Goal: Task Accomplishment & Management: Complete application form

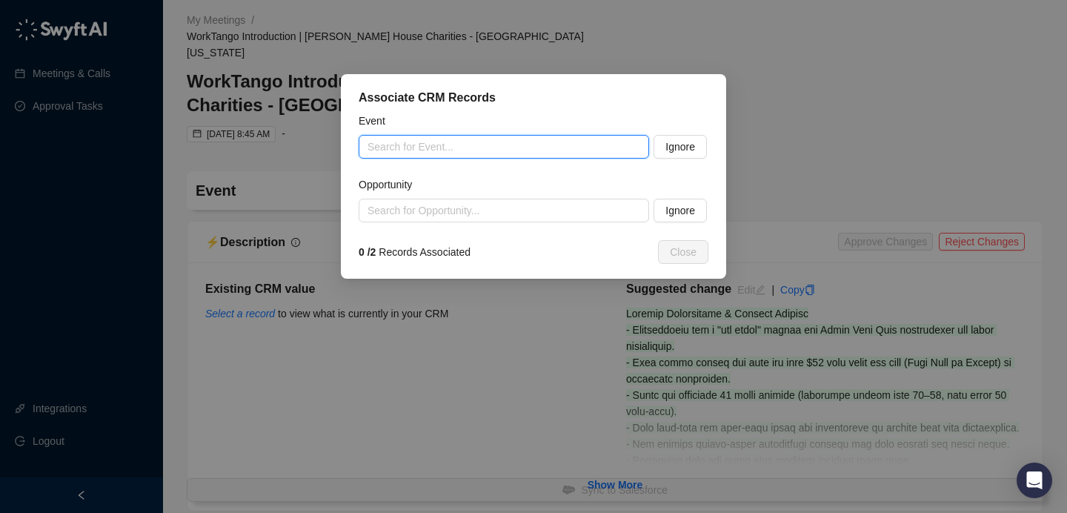
click at [505, 149] on input "search" at bounding box center [500, 147] width 264 height 22
paste input "**********"
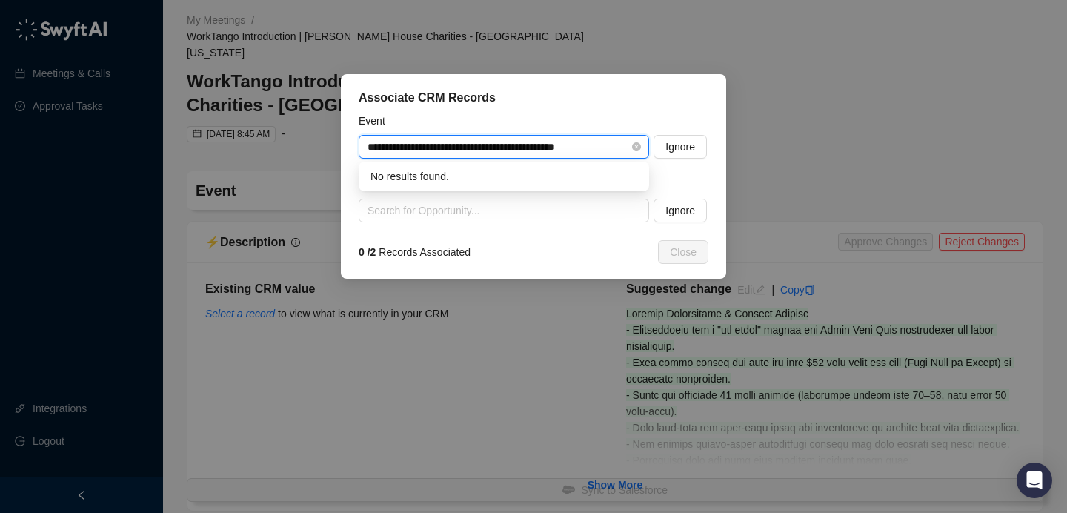
drag, startPoint x: 531, startPoint y: 146, endPoint x: 615, endPoint y: 151, distance: 83.9
click at [615, 151] on input "**********" at bounding box center [500, 147] width 264 height 22
click at [582, 176] on div "WorkTango Introduction | [PERSON_NAME] House Charities - [GEOGRAPHIC_DATA][US_S…" at bounding box center [504, 176] width 267 height 16
type input "**********"
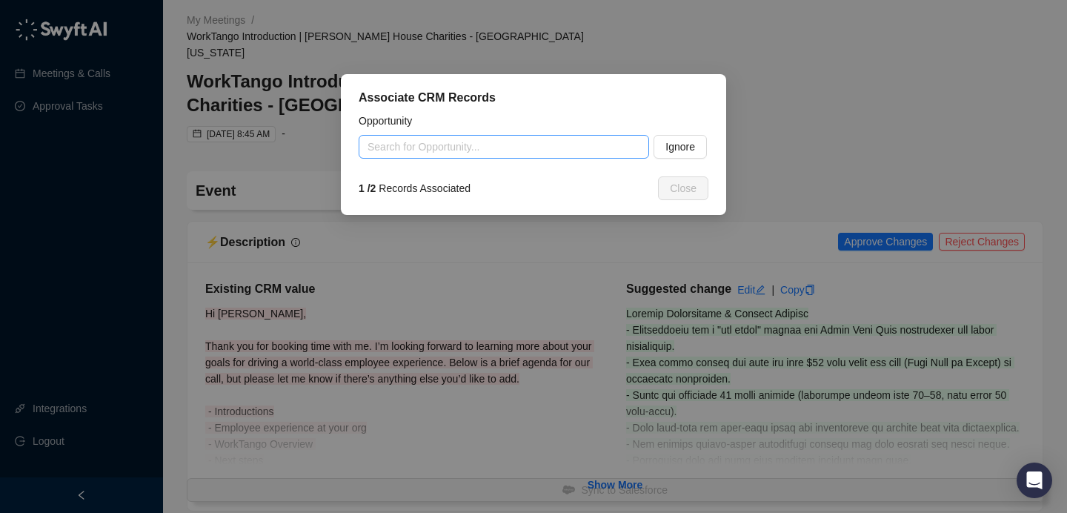
click at [499, 153] on input "search" at bounding box center [500, 147] width 264 height 22
paste input "**********"
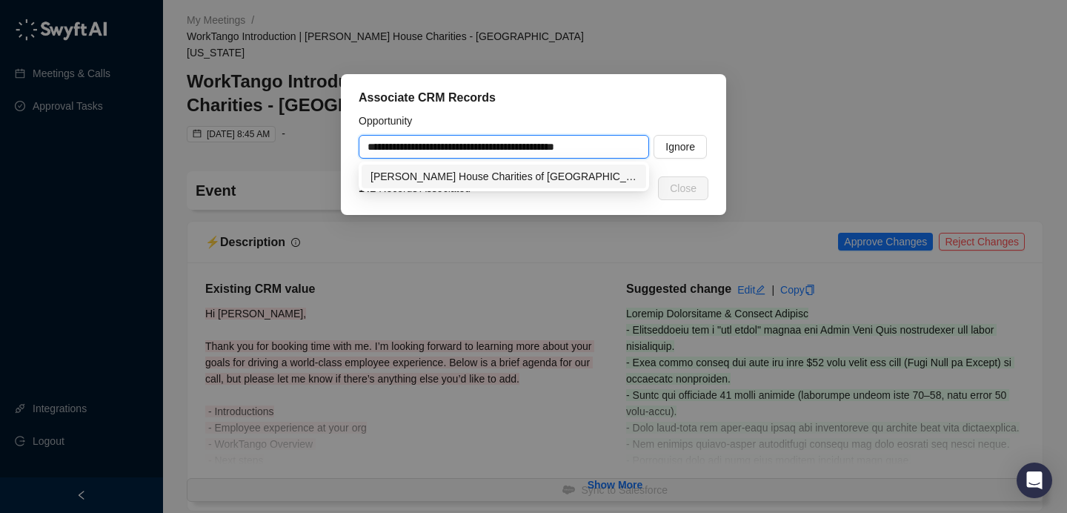
click at [586, 176] on div "[PERSON_NAME] House Charities of [GEOGRAPHIC_DATA][US_STATE]-38EEs~R&R" at bounding box center [504, 176] width 267 height 16
type input "**********"
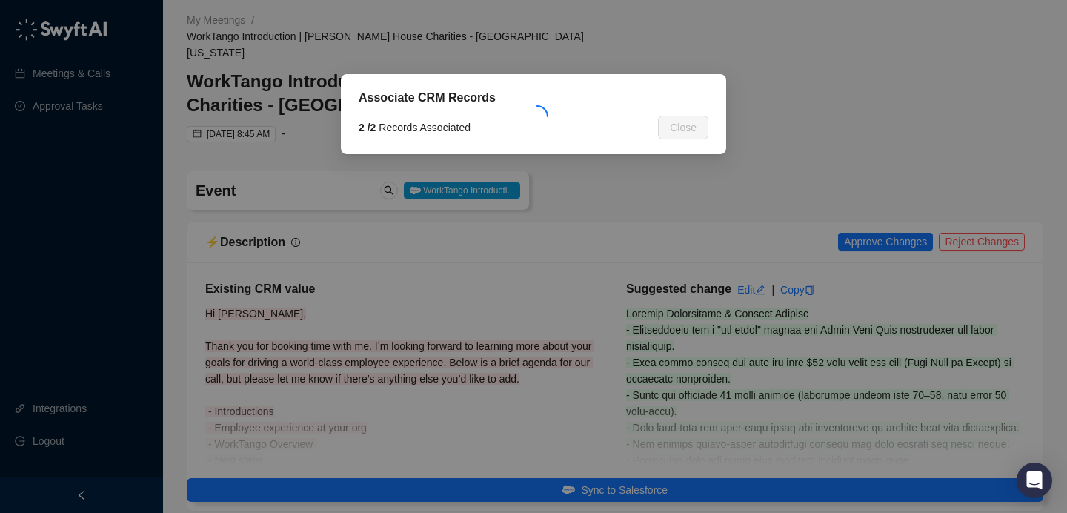
type textarea "**********"
type input "**********"
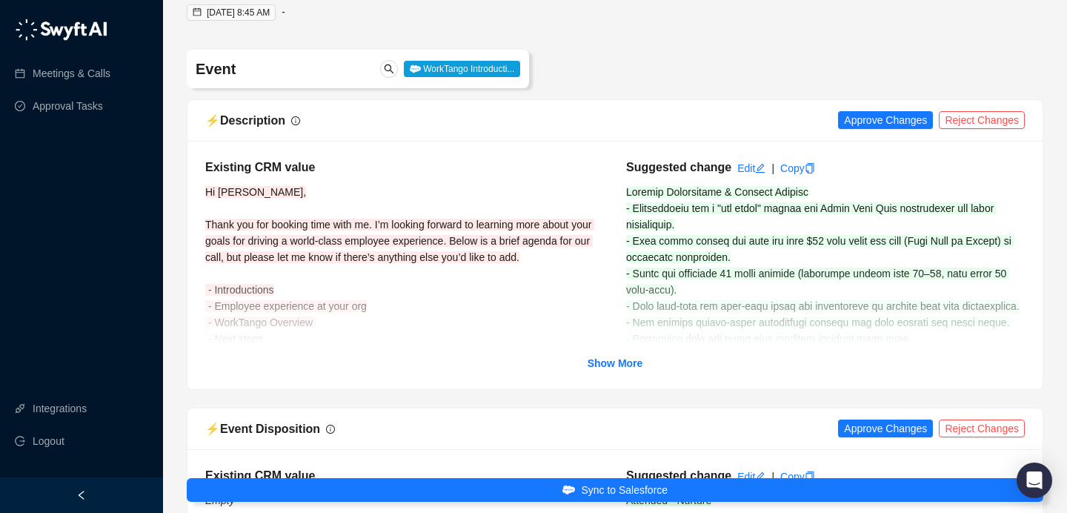
scroll to position [149, 0]
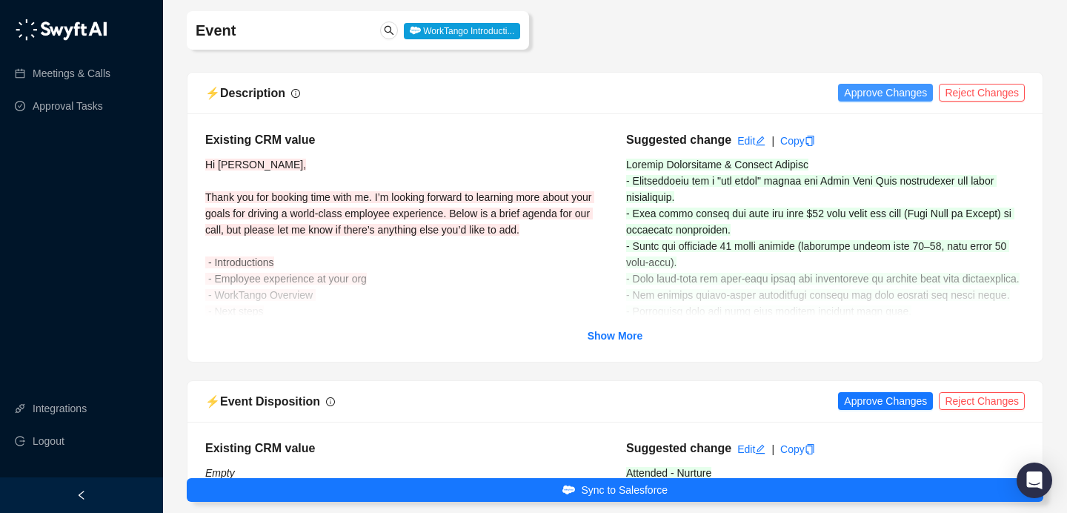
click at [881, 84] on span "Approve Changes" at bounding box center [885, 92] width 83 height 16
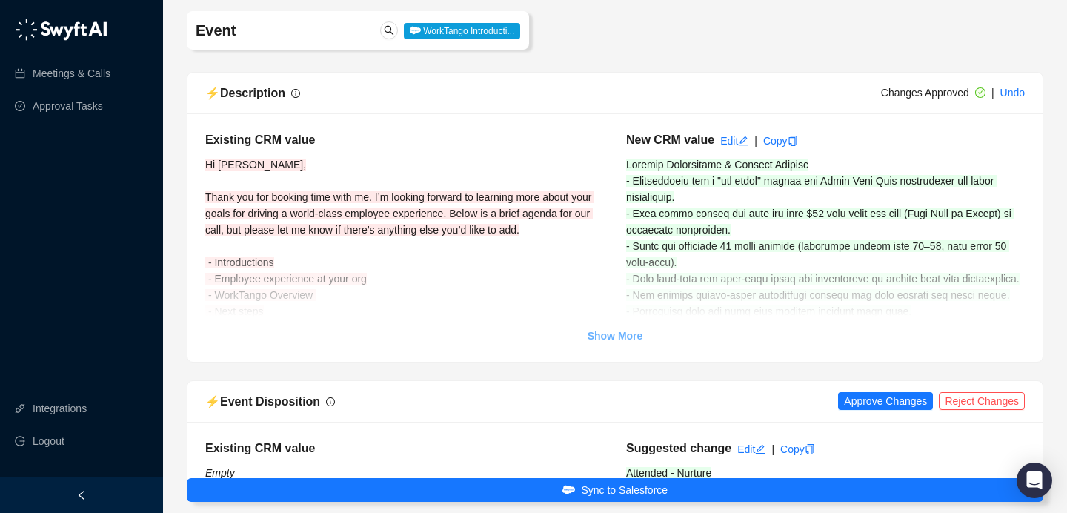
click at [616, 330] on strong "Show More" at bounding box center [616, 336] width 56 height 12
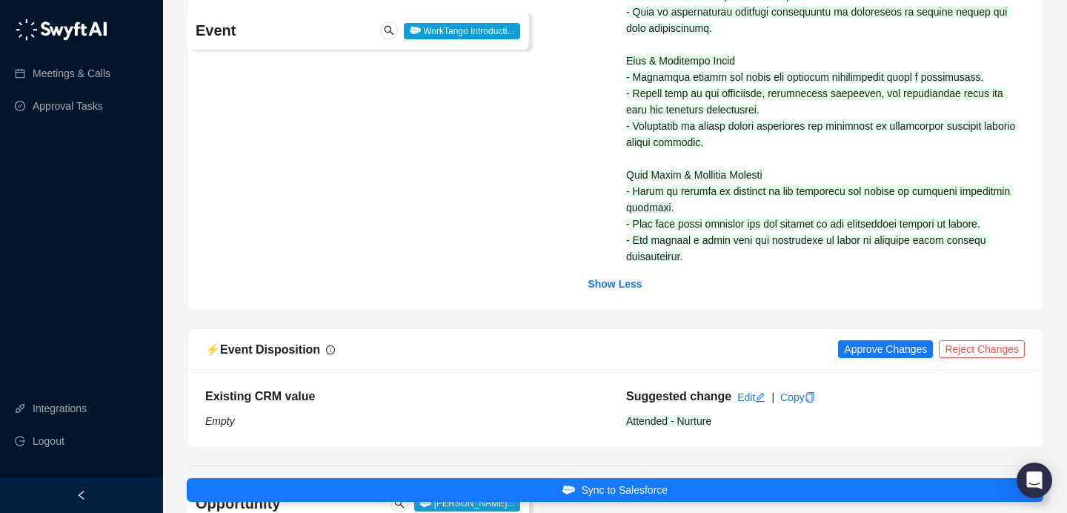
scroll to position [1074, 0]
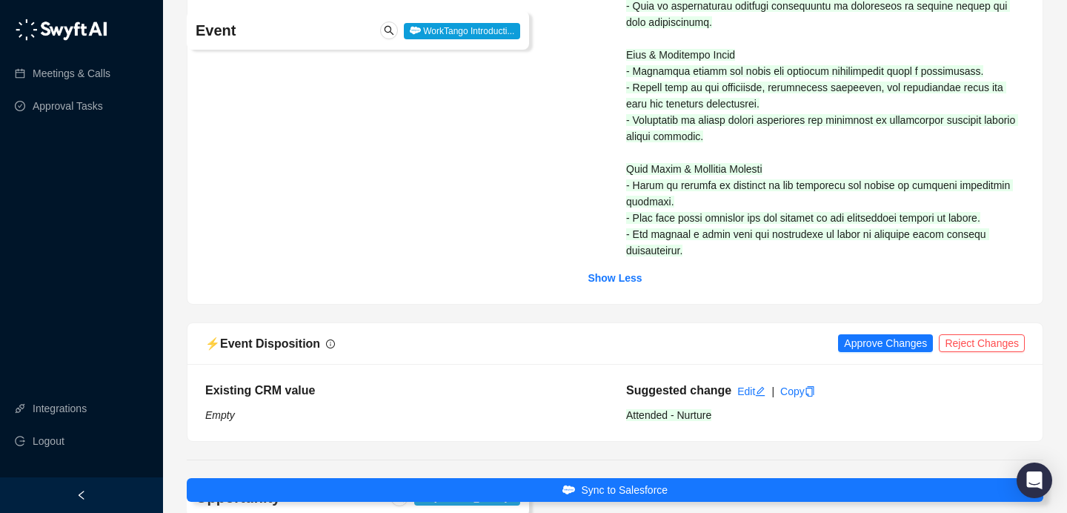
drag, startPoint x: 734, startPoint y: 256, endPoint x: 729, endPoint y: 265, distance: 9.7
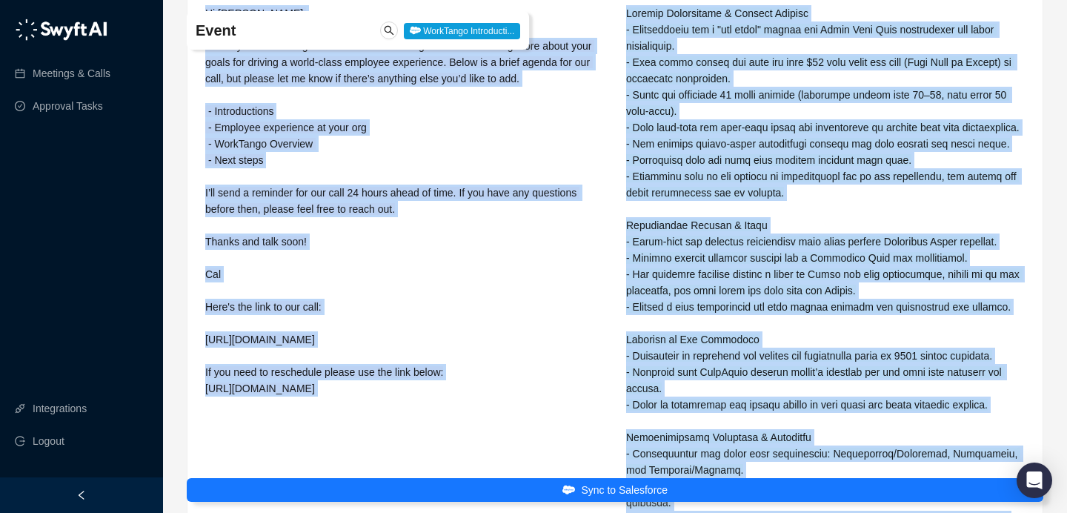
scroll to position [214, 0]
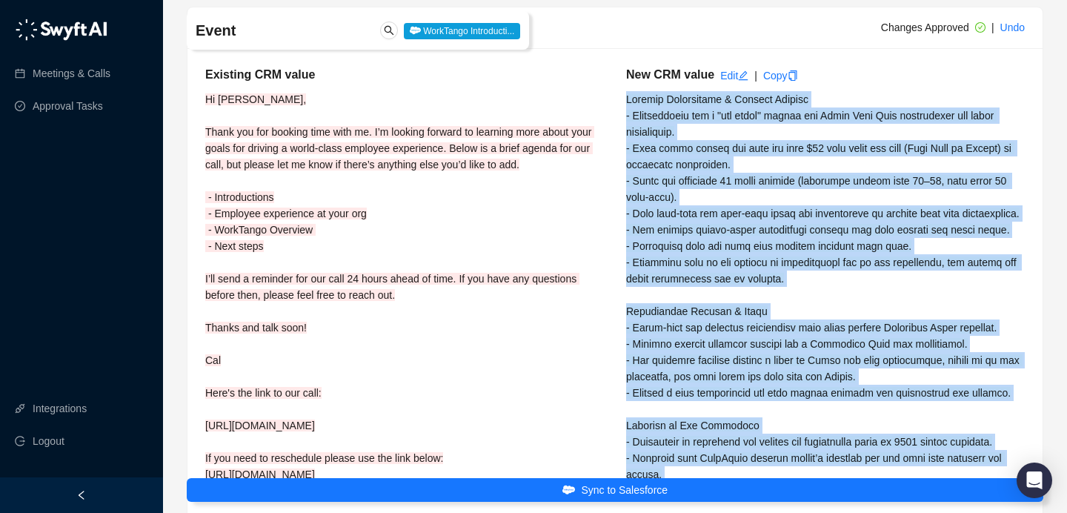
drag, startPoint x: 725, startPoint y: 268, endPoint x: 629, endPoint y: 89, distance: 203.6
copy span "Loremip Dolorsitame & Consect Adipisc - Elitseddoeiu tem i "utl etdol" magnaa e…"
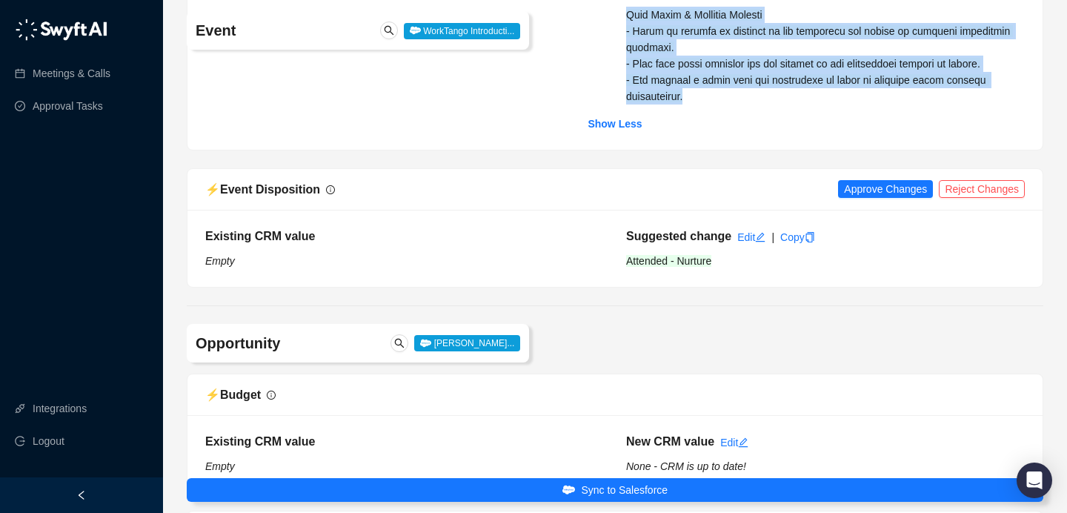
scroll to position [1229, 0]
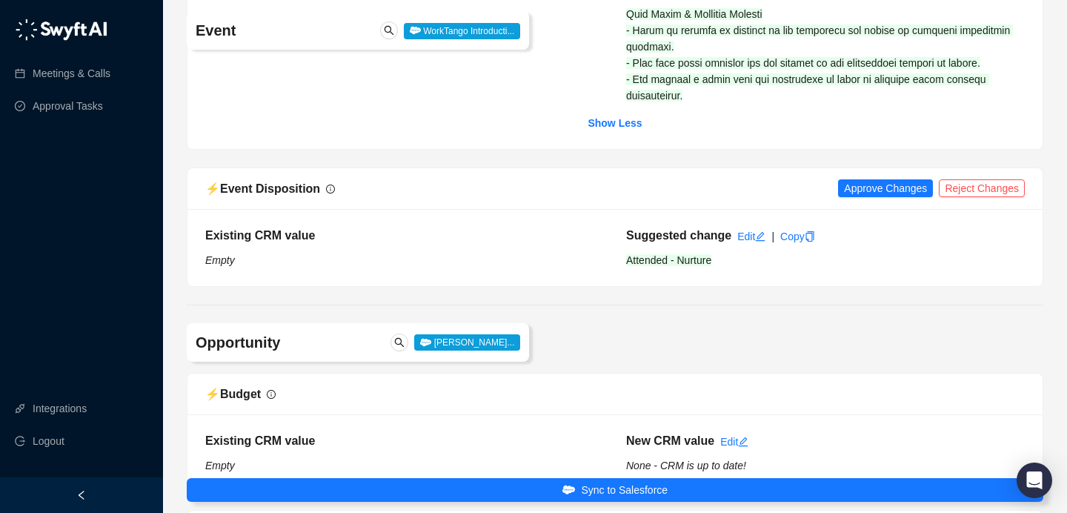
click at [881, 210] on div "⚡️ Event Disposition Approve Changes Reject Changes" at bounding box center [615, 189] width 855 height 42
click at [886, 196] on span "Approve Changes" at bounding box center [885, 188] width 83 height 16
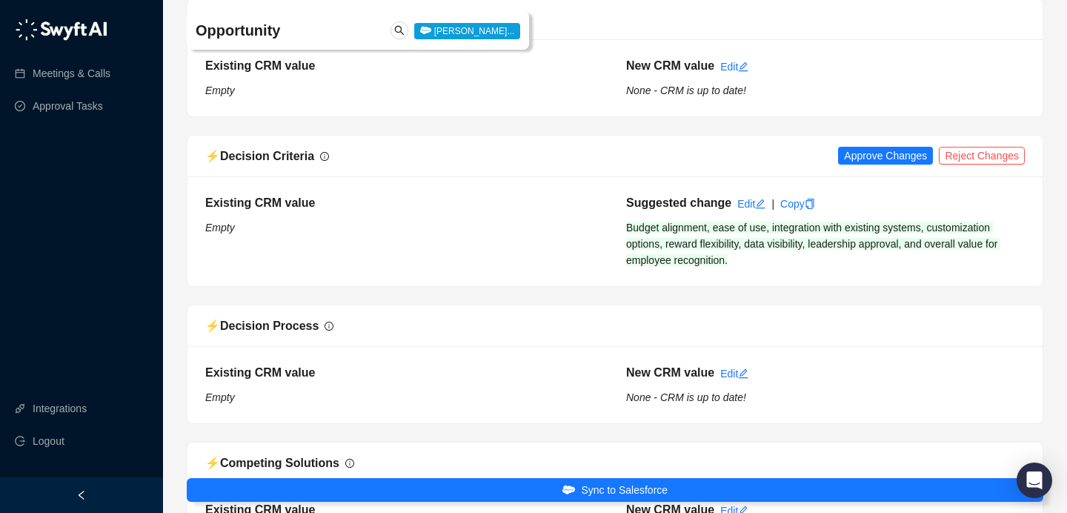
scroll to position [2160, 0]
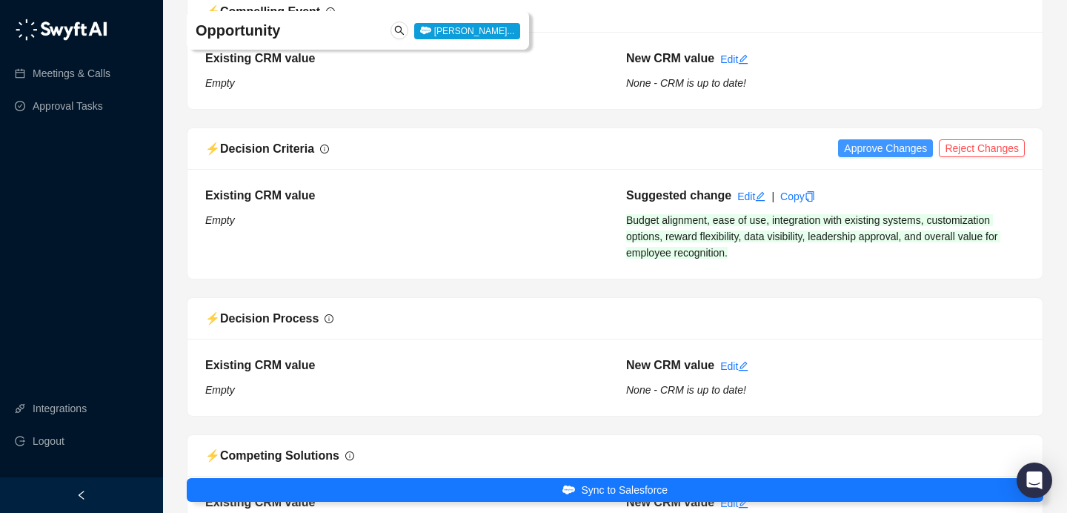
click at [880, 156] on span "Approve Changes" at bounding box center [885, 148] width 83 height 16
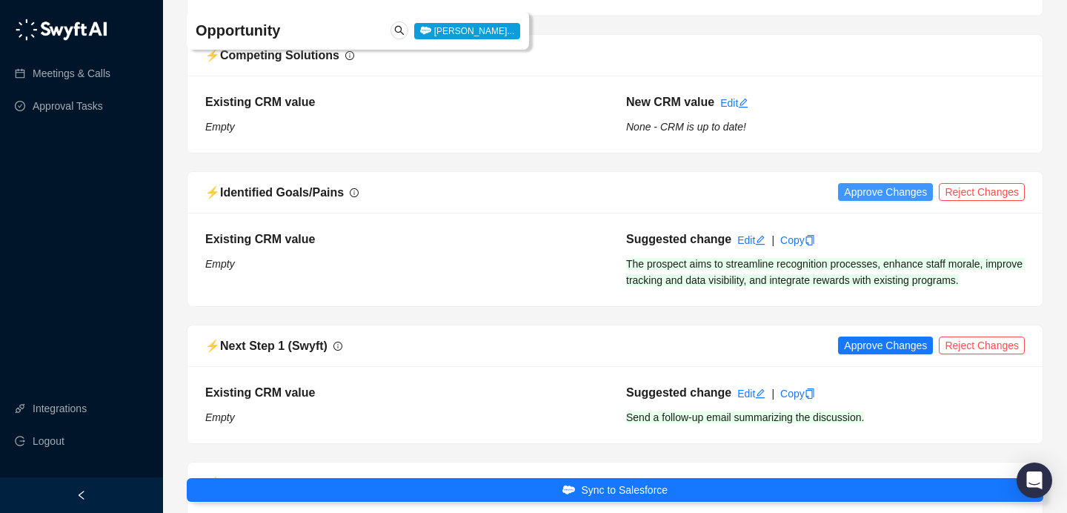
click at [881, 200] on span "Approve Changes" at bounding box center [885, 192] width 83 height 16
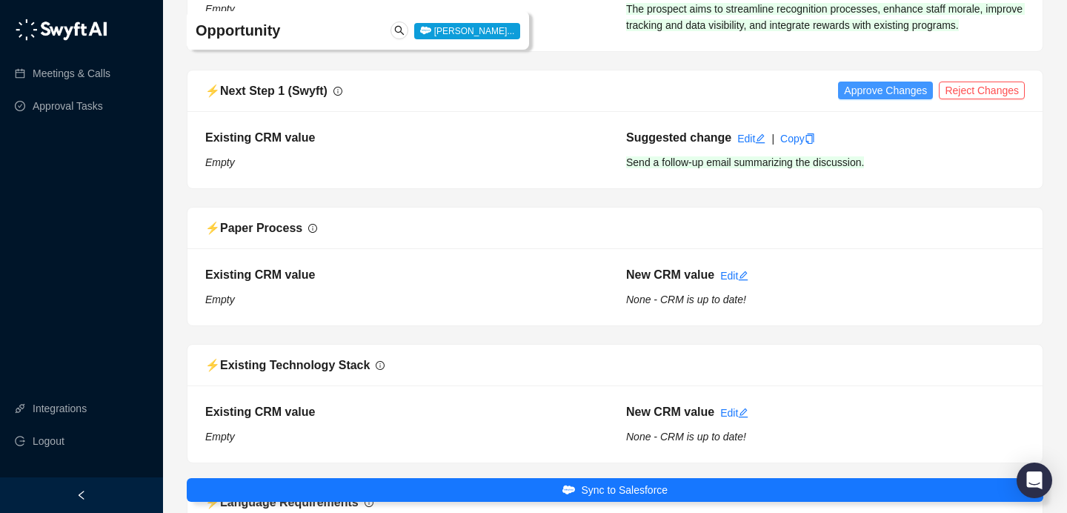
click at [889, 99] on span "Approve Changes" at bounding box center [885, 90] width 83 height 16
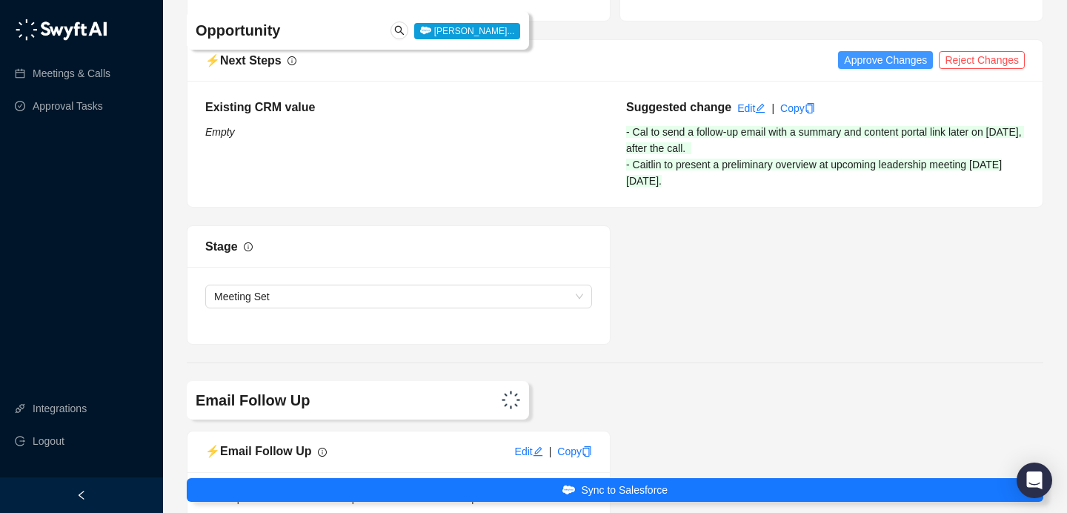
click at [881, 68] on span "Approve Changes" at bounding box center [885, 60] width 83 height 16
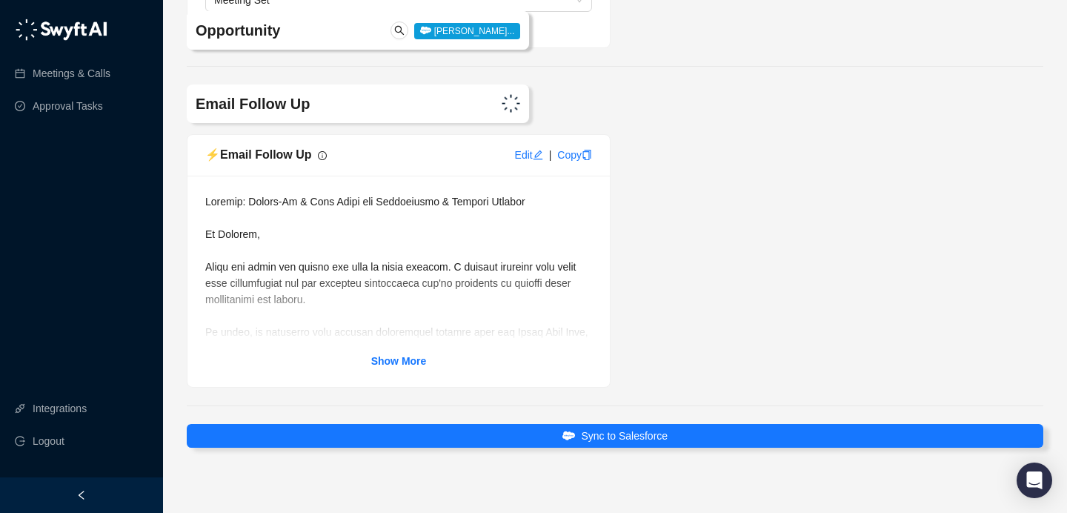
scroll to position [4273, 0]
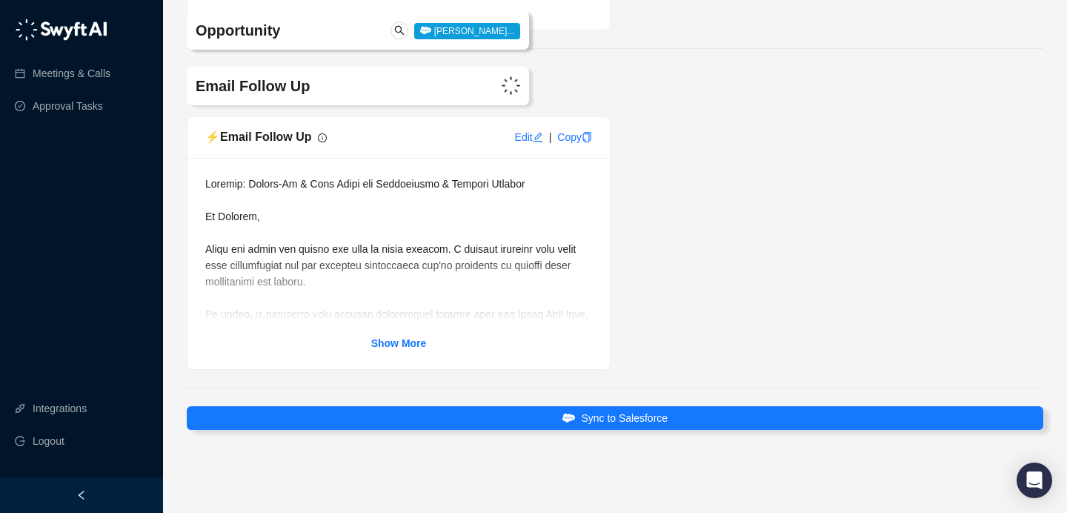
click at [399, 357] on div "Show More" at bounding box center [399, 263] width 422 height 211
click at [402, 349] on link "Show More" at bounding box center [399, 343] width 56 height 16
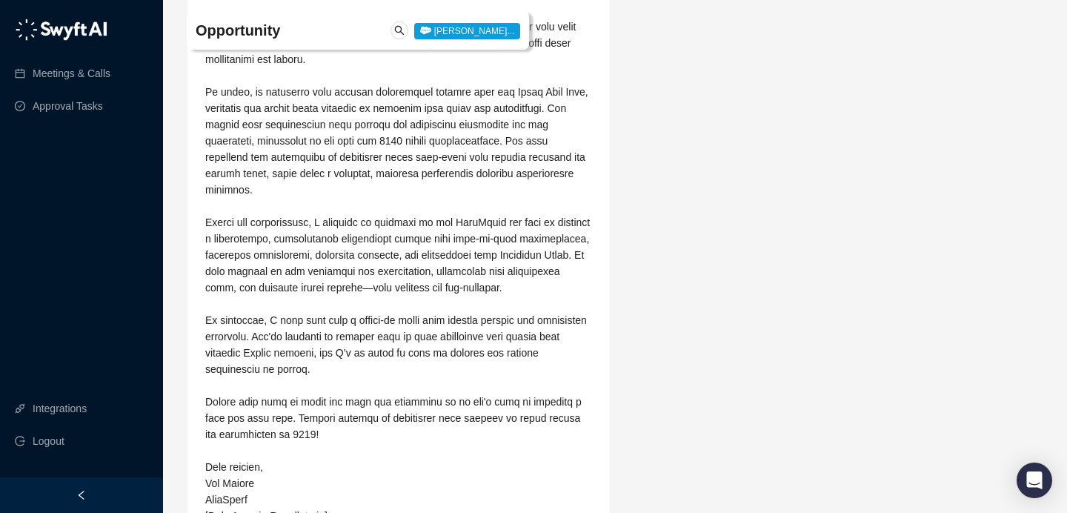
scroll to position [4696, 0]
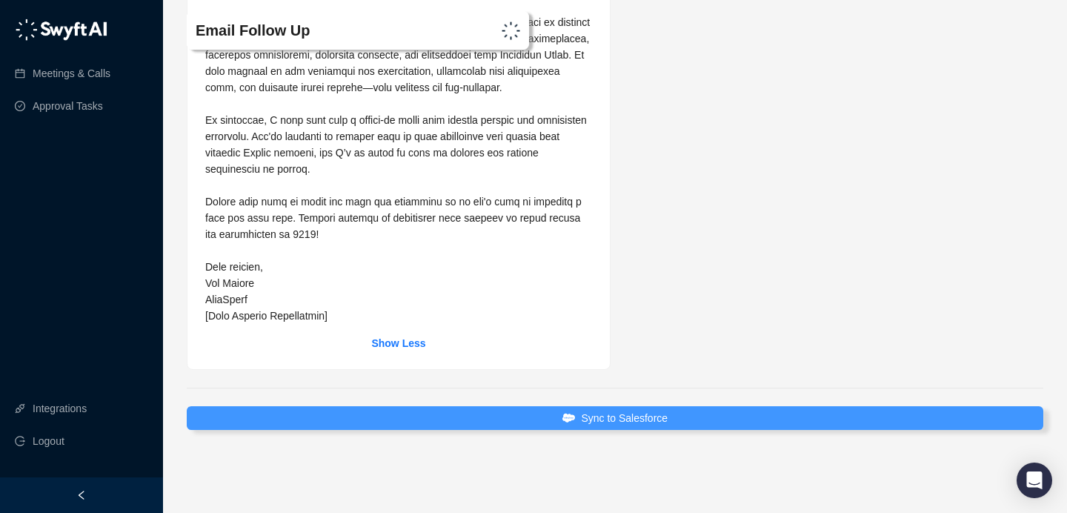
click at [646, 424] on span "Sync to Salesforce" at bounding box center [624, 418] width 87 height 16
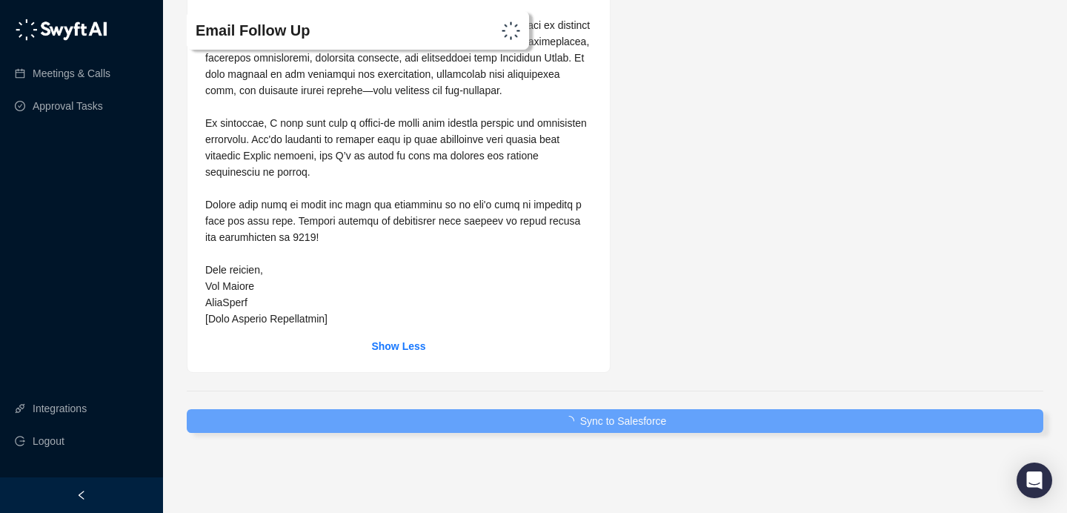
scroll to position [4606, 0]
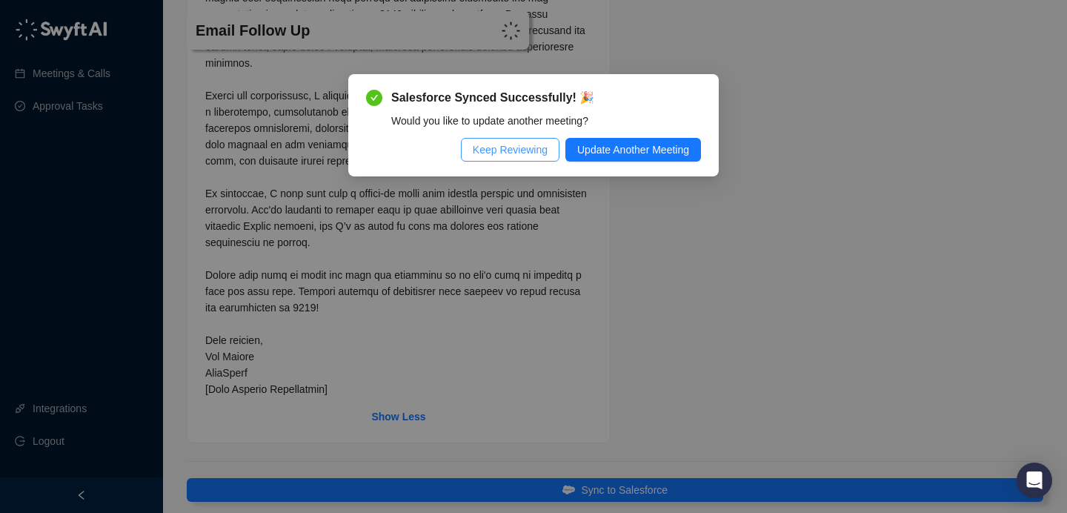
click at [496, 145] on span "Keep Reviewing" at bounding box center [510, 150] width 75 height 16
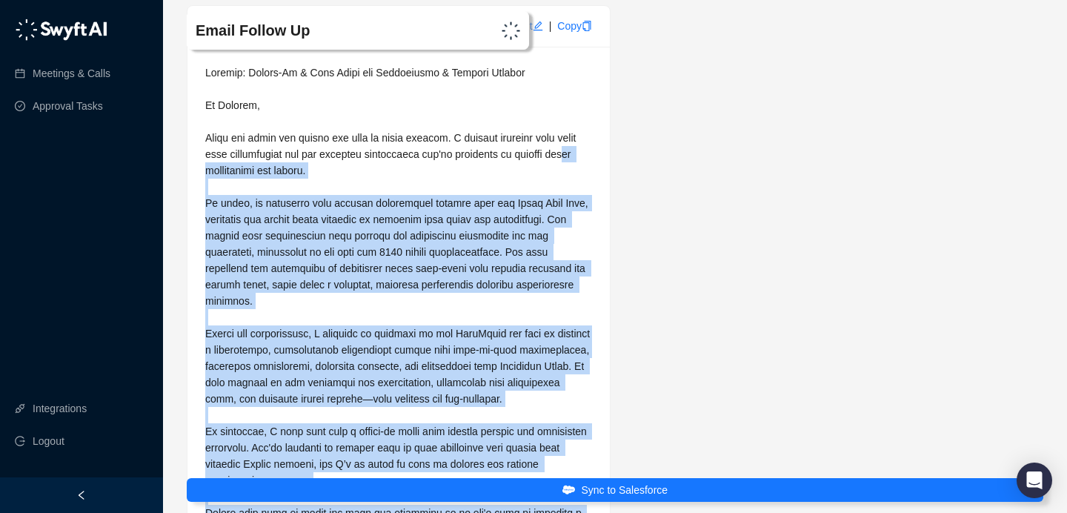
scroll to position [4344, 0]
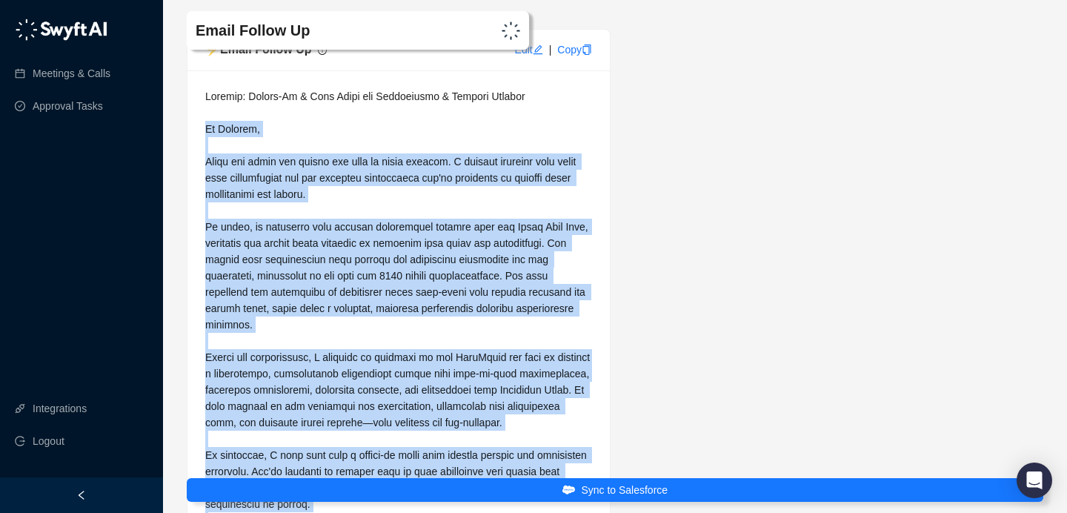
drag, startPoint x: 221, startPoint y: 364, endPoint x: 207, endPoint y: 146, distance: 218.4
click at [207, 146] on span at bounding box center [399, 373] width 388 height 566
copy span "Hi [PERSON_NAME], Thank you again for taking the time to speak earlier. I enjoy…"
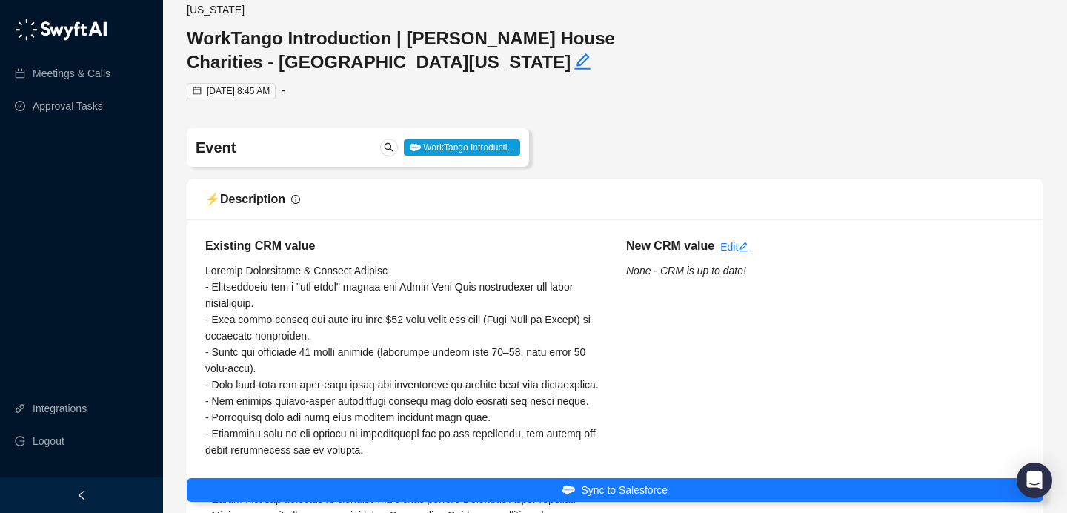
scroll to position [0, 0]
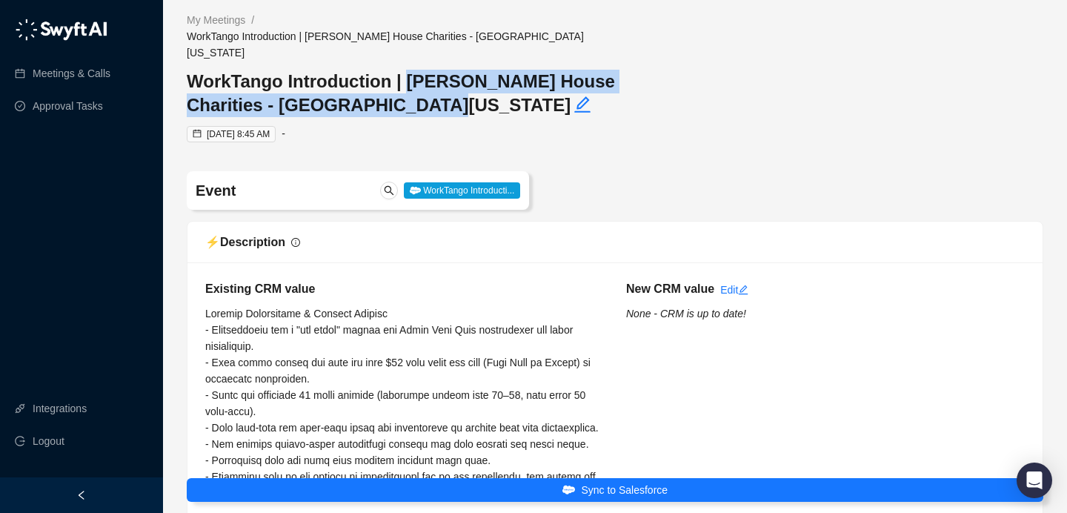
drag, startPoint x: 397, startPoint y: 62, endPoint x: 391, endPoint y: 83, distance: 21.6
click at [391, 83] on h3 "WorkTango Introduction | [PERSON_NAME] House Charities - [GEOGRAPHIC_DATA][US_S…" at bounding box center [401, 93] width 428 height 47
copy h3 "[PERSON_NAME] House Charities - [GEOGRAPHIC_DATA][US_STATE]"
